Goal: Information Seeking & Learning: Learn about a topic

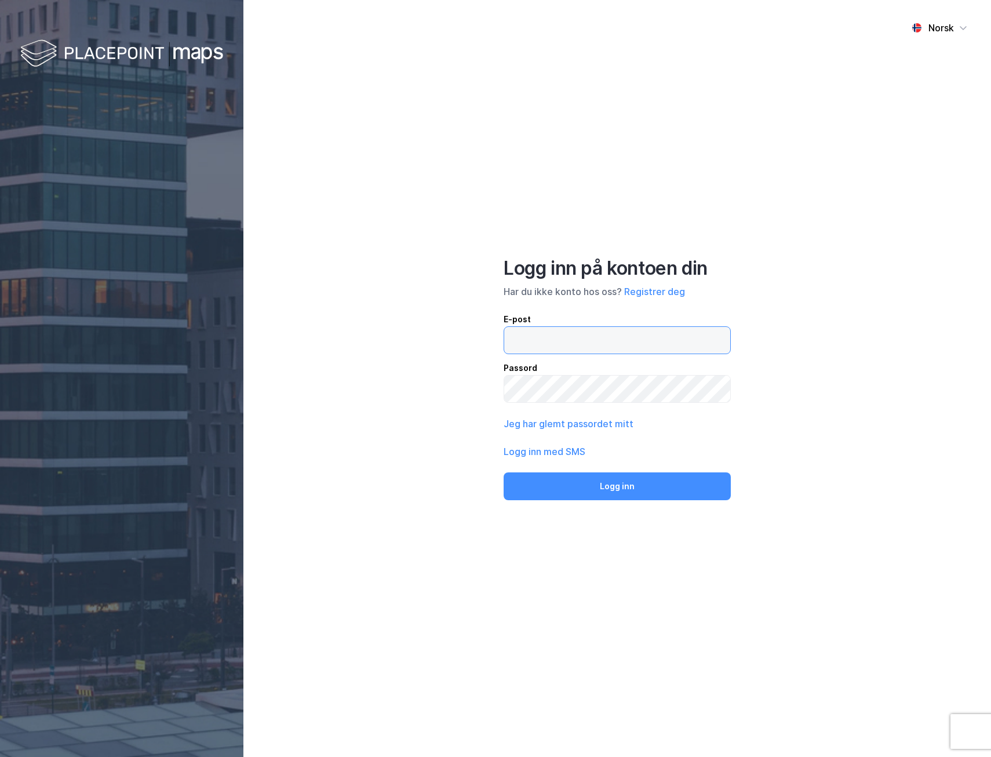
click at [536, 347] on input "email" at bounding box center [617, 340] width 226 height 27
click at [504, 472] on button "Logg inn" at bounding box center [617, 486] width 227 height 28
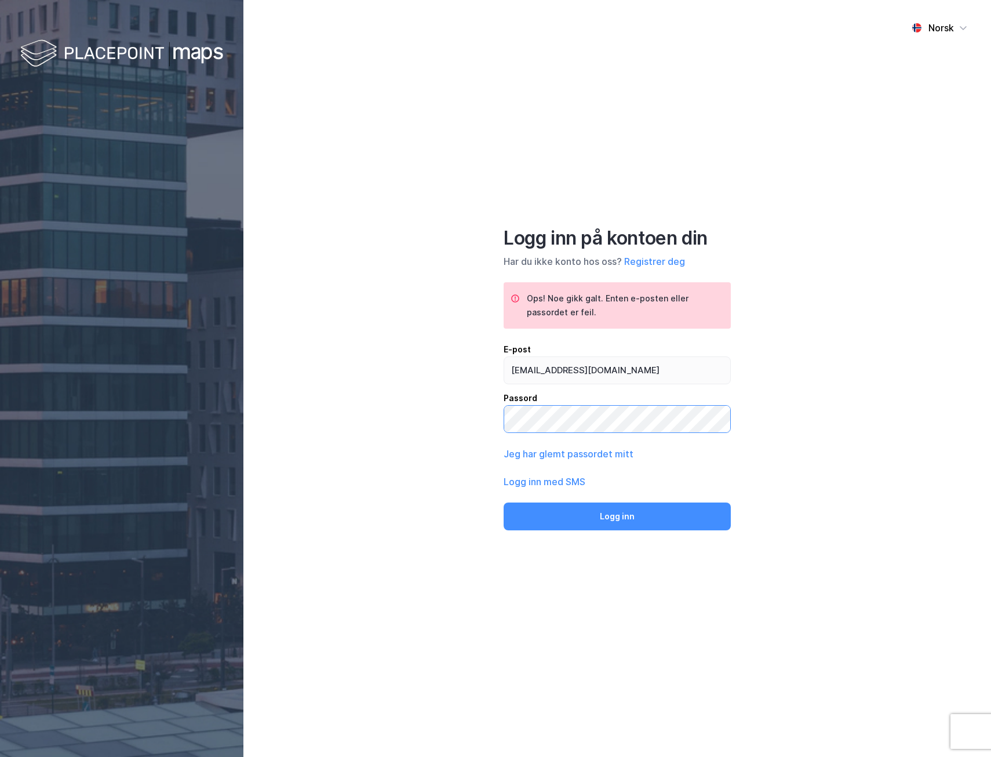
click at [504, 502] on button "Logg inn" at bounding box center [617, 516] width 227 height 28
drag, startPoint x: 662, startPoint y: 363, endPoint x: 333, endPoint y: 338, distance: 329.6
click at [337, 345] on div "Norsk Logg inn på kontoen din Har du ikke konto hos oss? Registrer deg Ops! Noe…" at bounding box center [617, 378] width 748 height 757
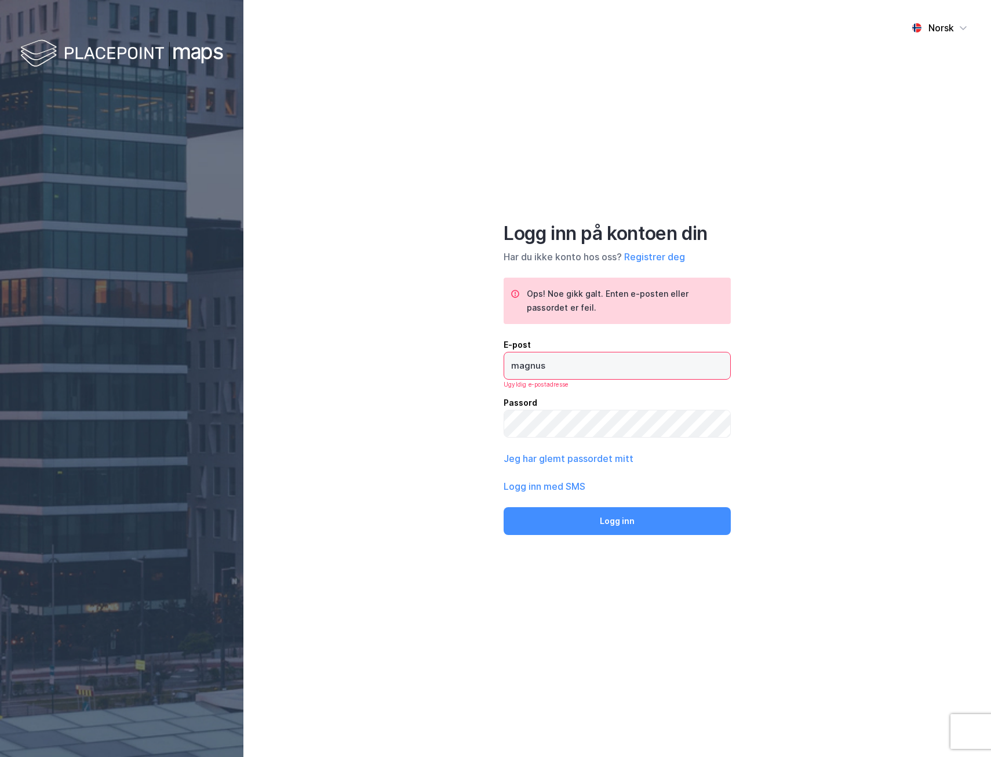
type input "[PERSON_NAME][EMAIL_ADDRESS][DOMAIN_NAME]"
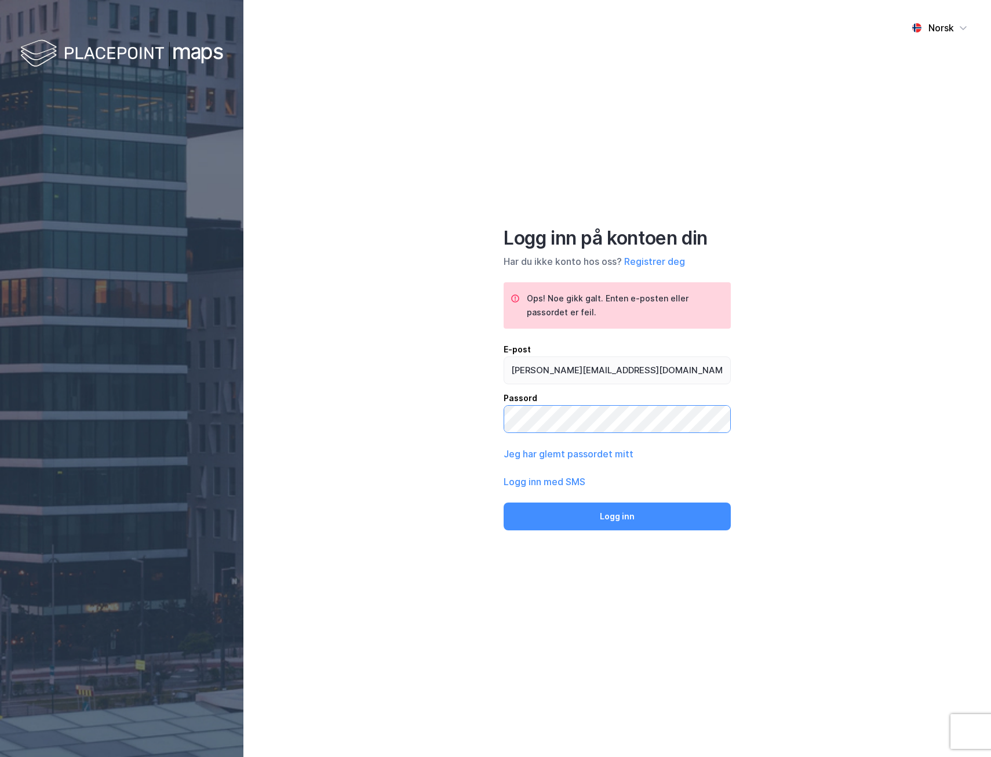
click at [407, 414] on div "Norsk Logg inn på kontoen din Har du ikke konto hos oss? Registrer deg Ops! Noe…" at bounding box center [617, 378] width 748 height 757
click at [504, 502] on button "Logg inn" at bounding box center [617, 516] width 227 height 28
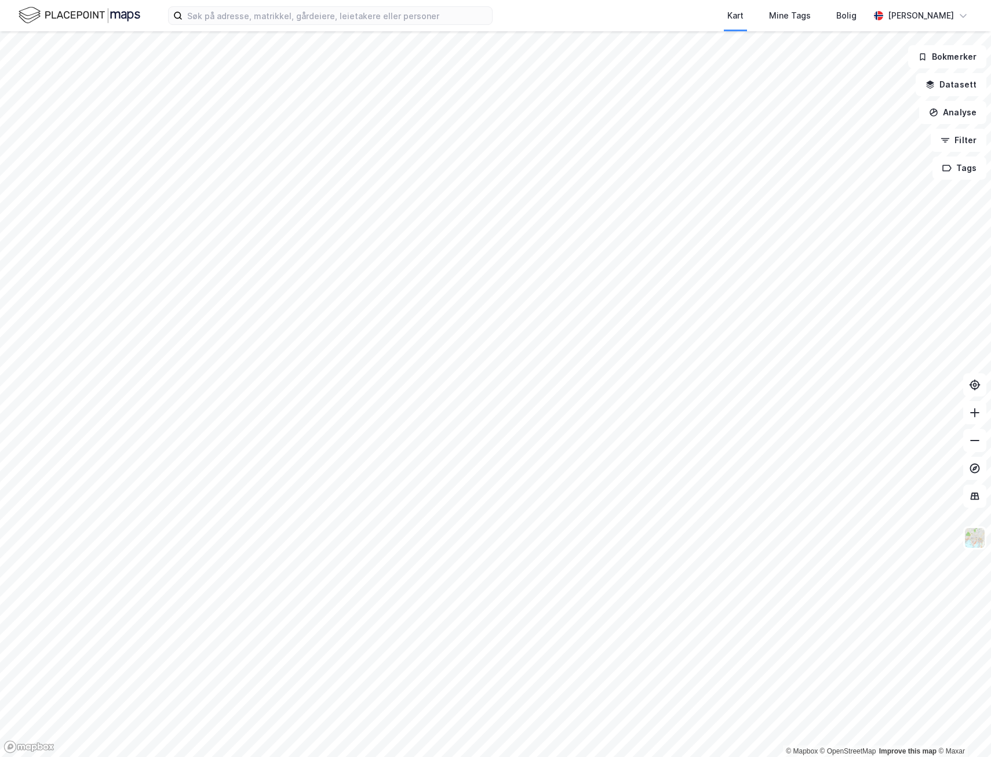
click at [427, 27] on div "Kart Mine Tags Bolig [PERSON_NAME]" at bounding box center [495, 15] width 991 height 31
click at [434, 21] on input at bounding box center [337, 15] width 309 height 17
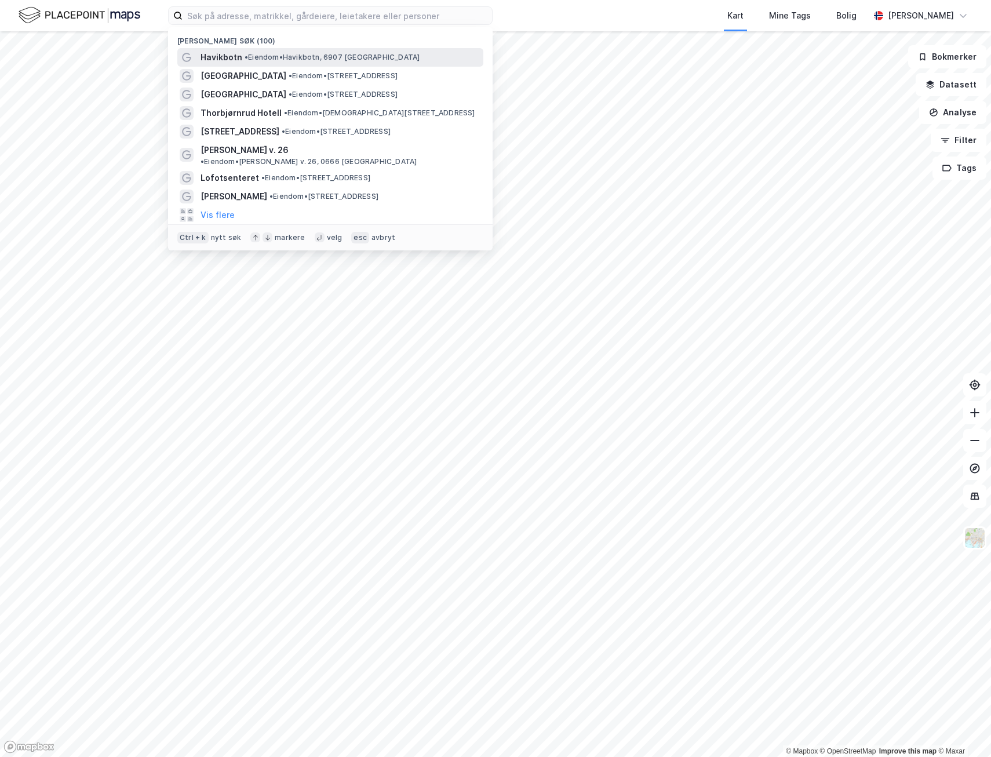
click at [369, 52] on div "[PERSON_NAME], 6907 [GEOGRAPHIC_DATA]" at bounding box center [341, 57] width 281 height 14
